Goal: Task Accomplishment & Management: Manage account settings

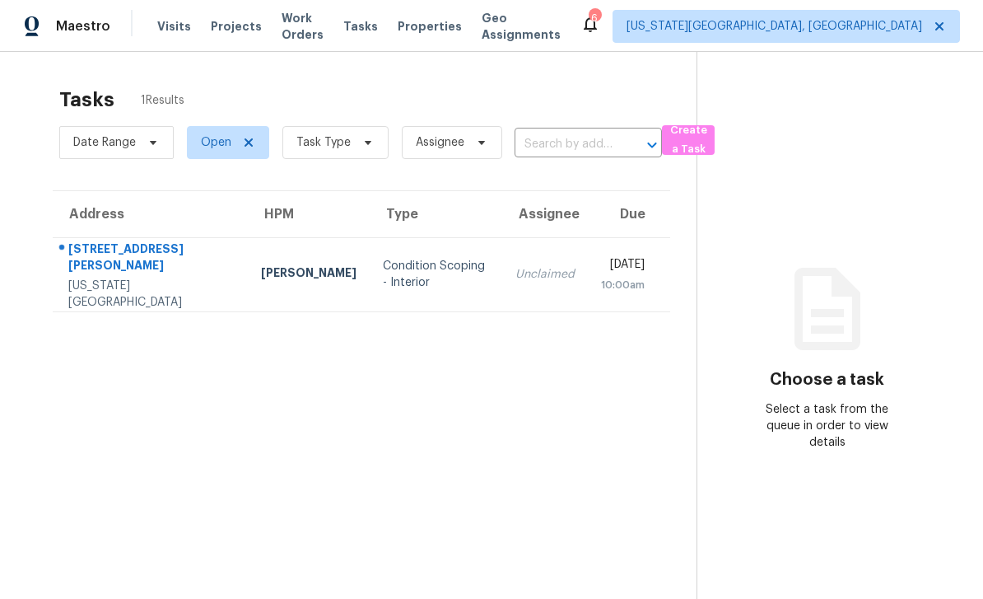
click at [378, 34] on div "Tasks" at bounding box center [360, 26] width 35 height 17
click at [291, 20] on span "Work Orders" at bounding box center [303, 26] width 42 height 33
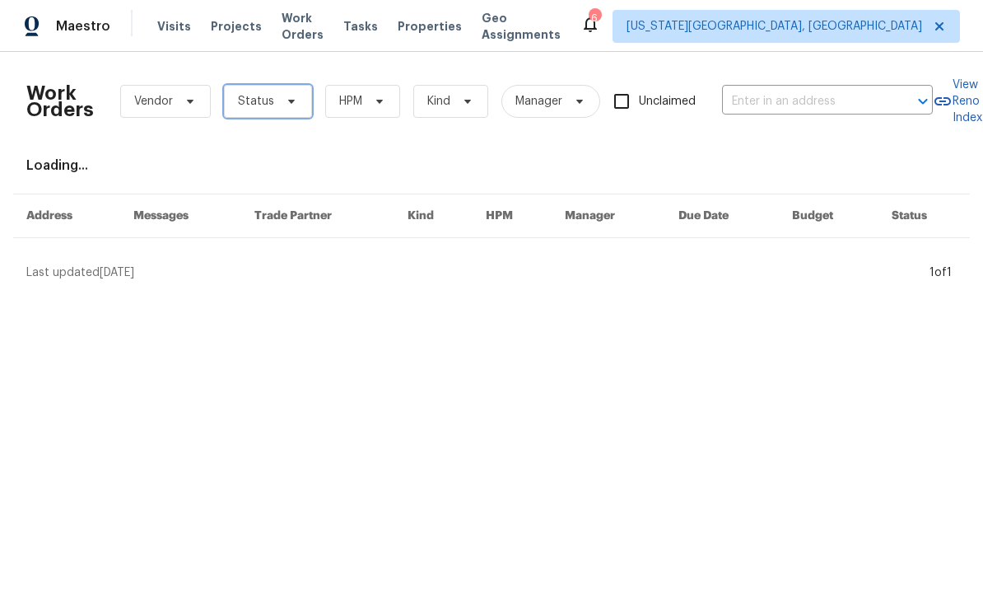
click at [264, 107] on span "Status" at bounding box center [256, 101] width 36 height 16
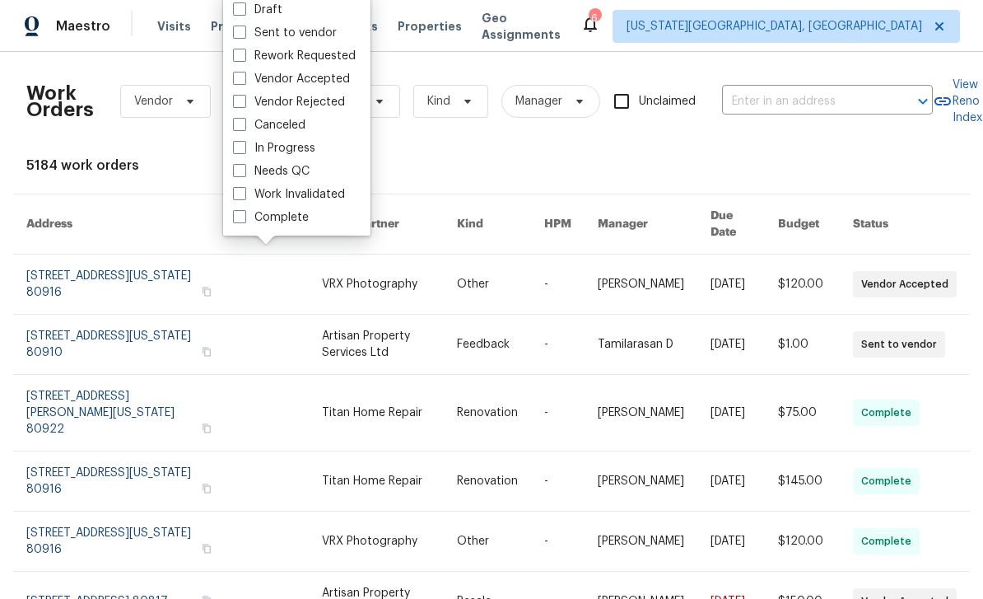
click at [241, 171] on span at bounding box center [239, 170] width 13 height 13
click at [241, 171] on input "Needs QC" at bounding box center [238, 168] width 11 height 11
checkbox input "true"
